Goal: Transaction & Acquisition: Purchase product/service

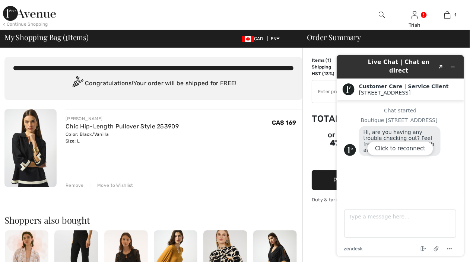
drag, startPoint x: 245, startPoint y: 150, endPoint x: 243, endPoint y: 142, distance: 9.2
click at [245, 148] on div "JOSEPH RIBKOFF Chic Hip-Length Pullover Style 253909 Color: Black/Vanilla Size:…" at bounding box center [184, 149] width 237 height 80
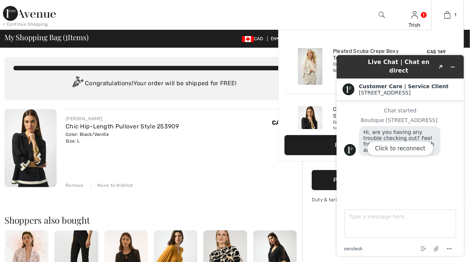
click at [311, 68] on img at bounding box center [310, 66] width 25 height 37
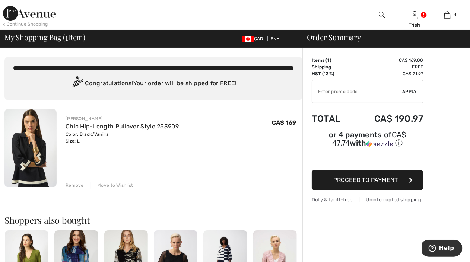
click at [334, 177] on span "Proceed to Payment" at bounding box center [366, 180] width 64 height 7
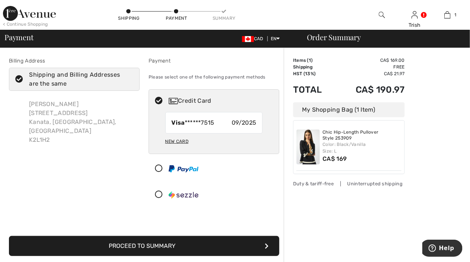
scroll to position [37, 0]
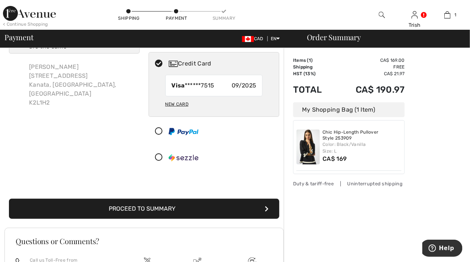
click at [209, 209] on button "Proceed to Summary" at bounding box center [144, 209] width 270 height 20
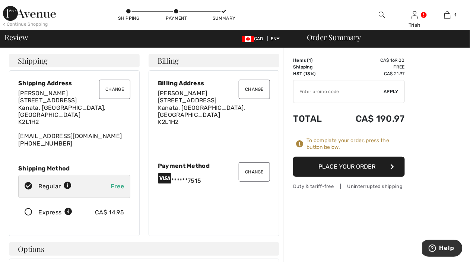
click at [318, 166] on button "Place Your Order" at bounding box center [349, 167] width 112 height 20
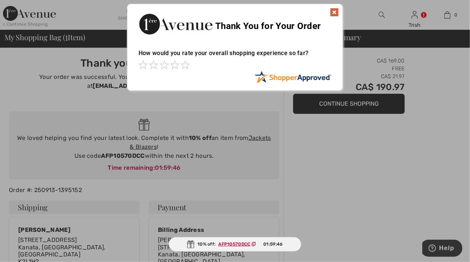
click at [334, 12] on img at bounding box center [334, 12] width 9 height 9
